Goal: Transaction & Acquisition: Purchase product/service

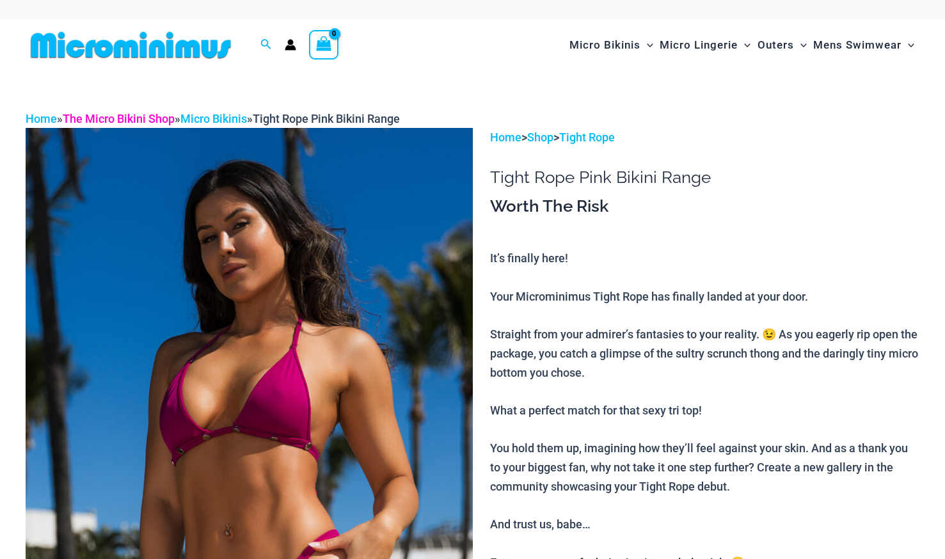
click at [114, 117] on link "The Micro Bikini Shop" at bounding box center [119, 118] width 112 height 13
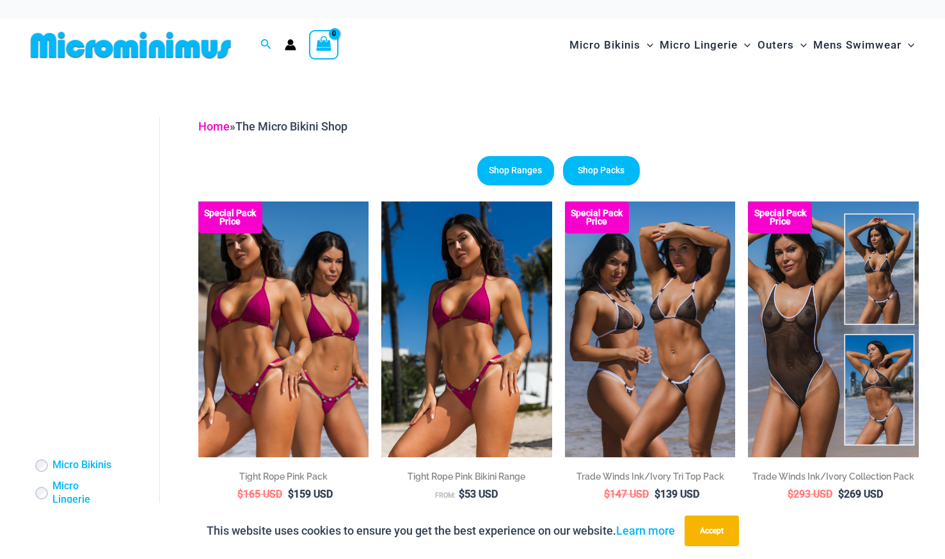
click at [219, 129] on link "Home" at bounding box center [213, 126] width 31 height 13
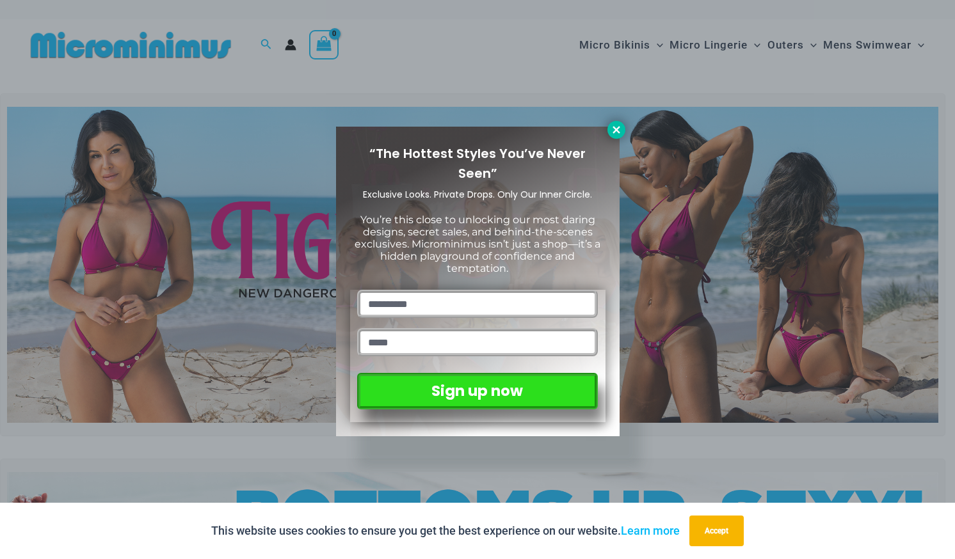
click at [612, 131] on icon at bounding box center [616, 130] width 12 height 12
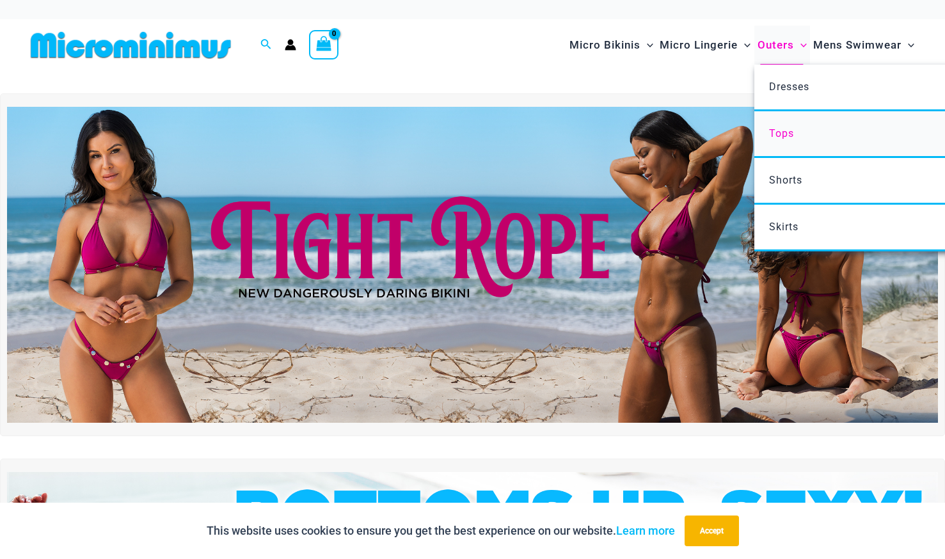
click at [780, 131] on span "Tops" at bounding box center [781, 133] width 25 height 12
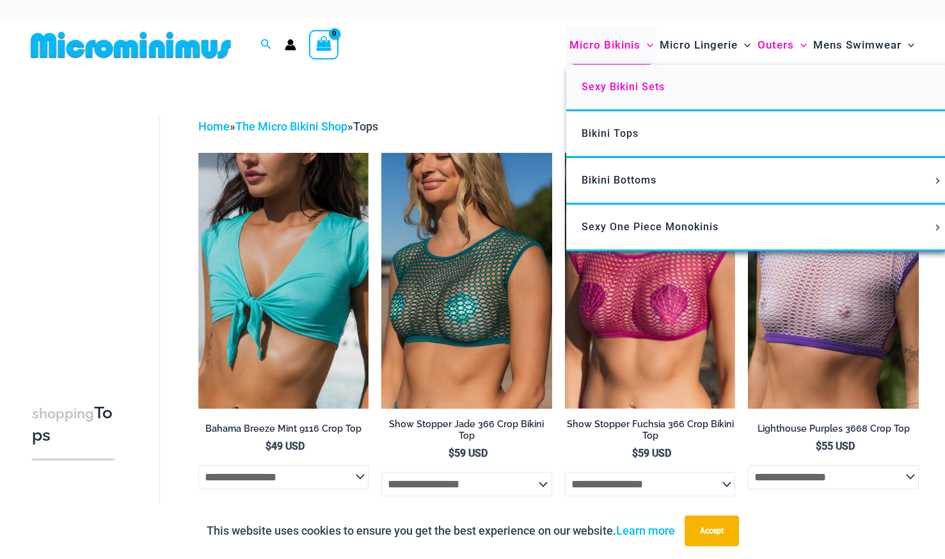
click at [608, 90] on span "Sexy Bikini Sets" at bounding box center [623, 87] width 83 height 12
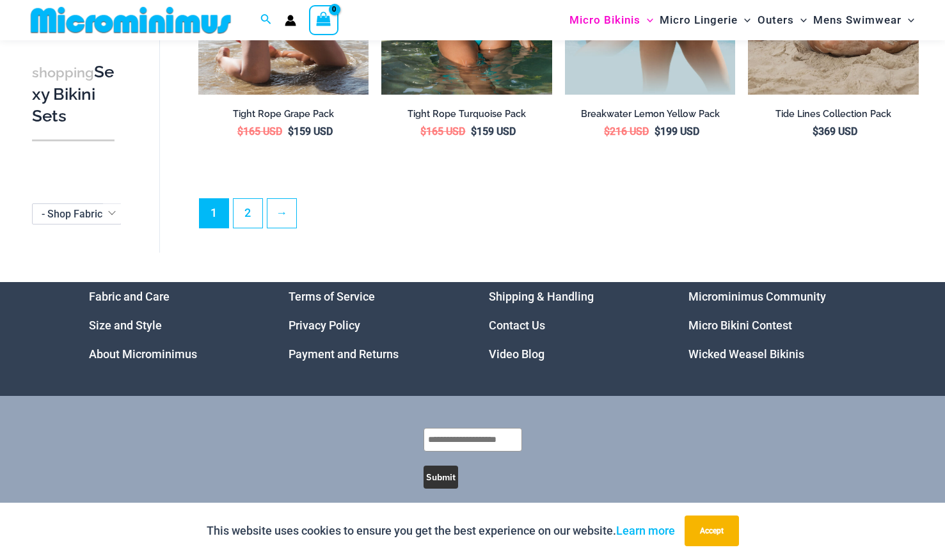
scroll to position [2772, 0]
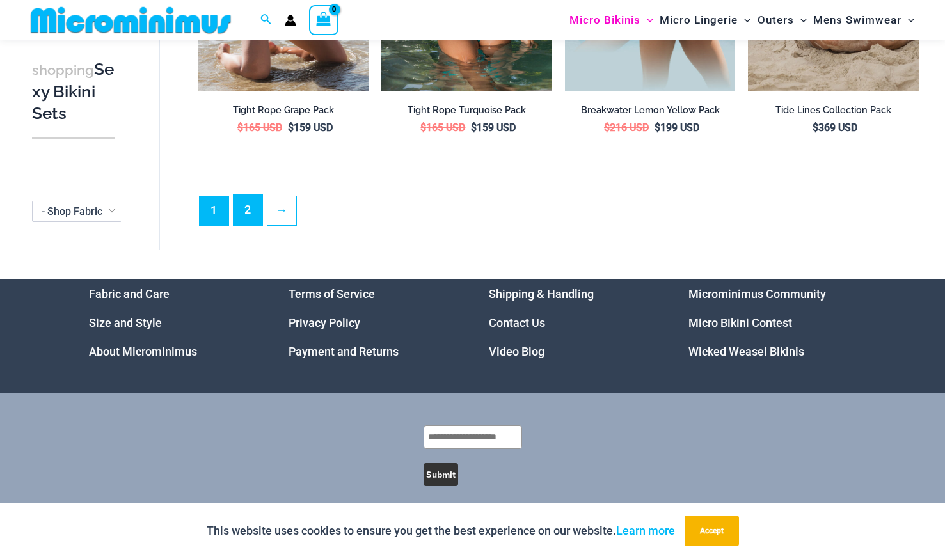
click at [243, 200] on link "2" at bounding box center [248, 210] width 29 height 30
